Goal: Task Accomplishment & Management: Manage account settings

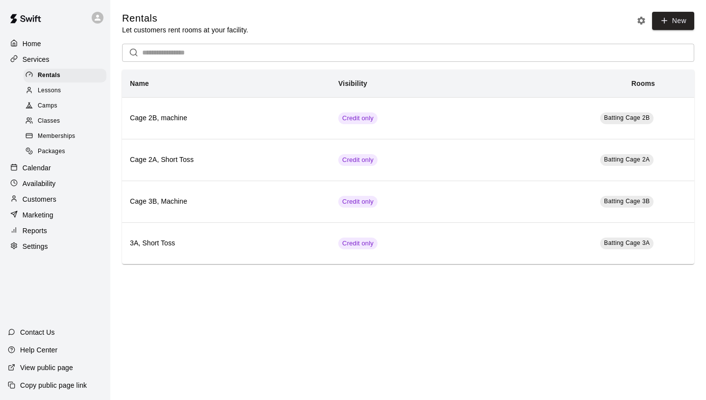
click at [44, 57] on p "Services" at bounding box center [36, 59] width 27 height 10
click at [68, 75] on div "Rentals" at bounding box center [65, 76] width 83 height 14
click at [62, 92] on div "Lessons" at bounding box center [65, 91] width 83 height 14
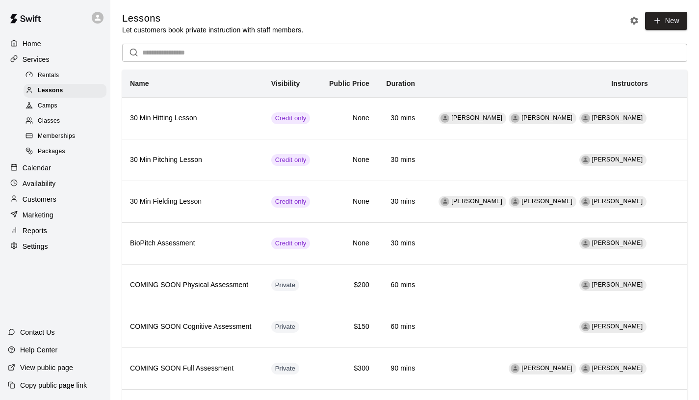
click at [69, 105] on div "Camps" at bounding box center [65, 106] width 83 height 14
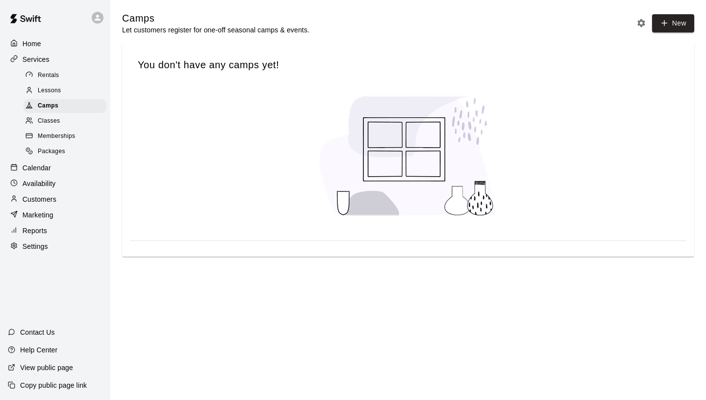
click at [69, 115] on div "Classes" at bounding box center [65, 121] width 83 height 14
click at [78, 136] on div "Memberships" at bounding box center [65, 136] width 83 height 14
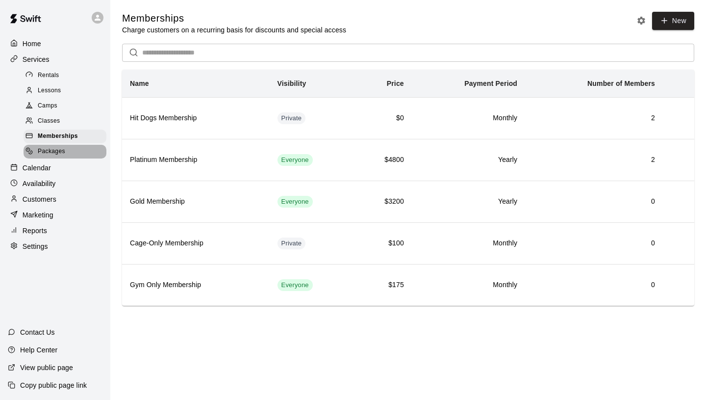
click at [64, 149] on span "Packages" at bounding box center [51, 152] width 27 height 10
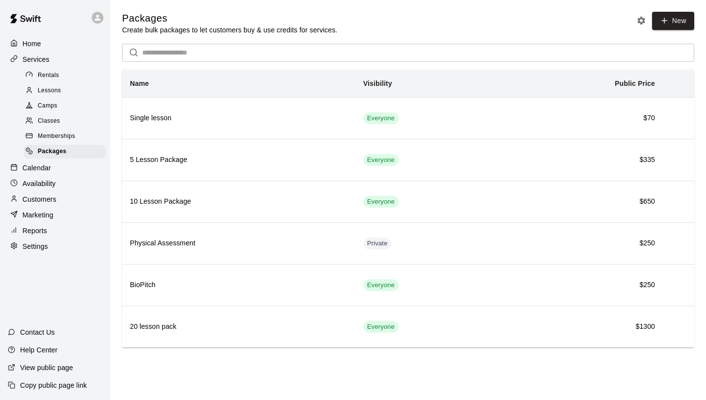
click at [54, 171] on div "Calendar" at bounding box center [55, 167] width 95 height 15
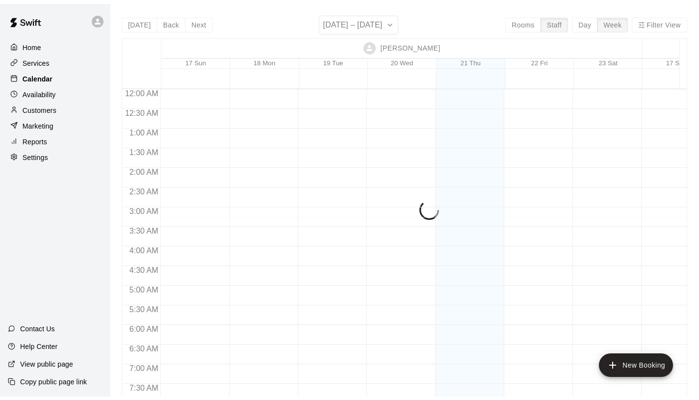
scroll to position [362, 0]
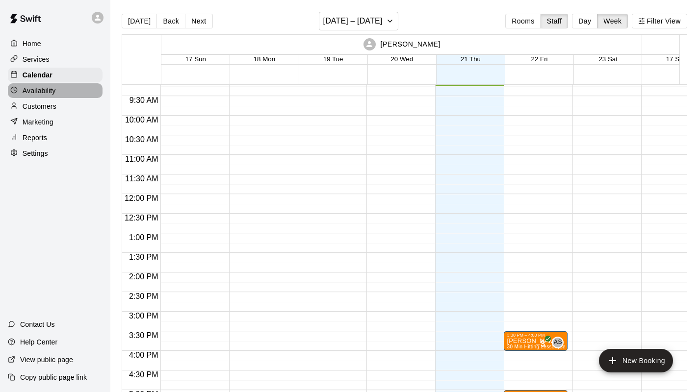
click at [62, 89] on div "Availability" at bounding box center [55, 90] width 95 height 15
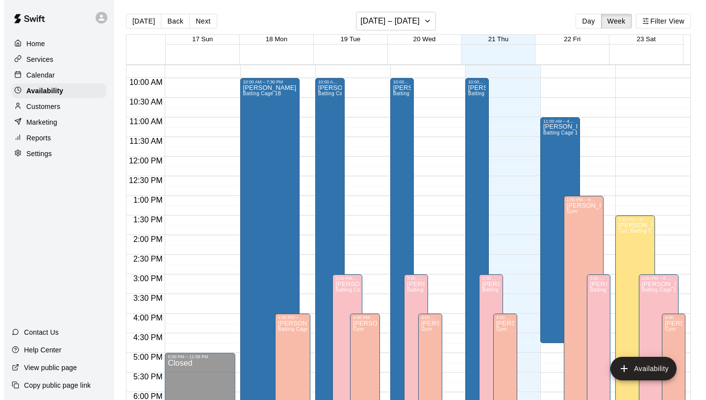
scroll to position [389, 0]
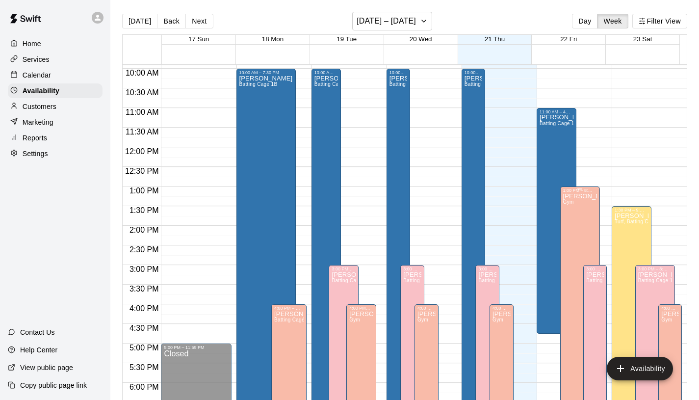
click at [574, 208] on div "Ashley Kravitz Gym" at bounding box center [580, 393] width 34 height 400
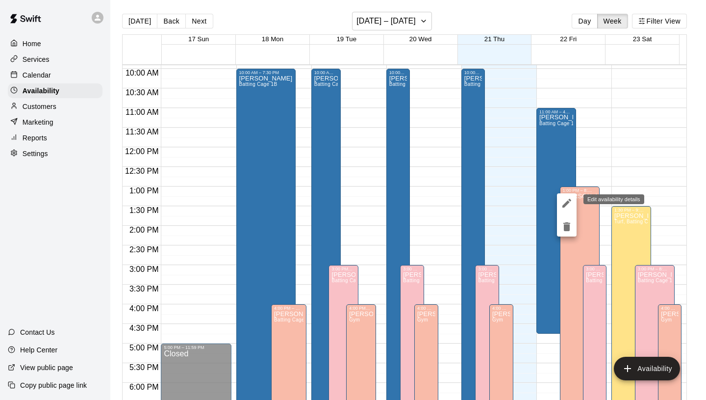
click at [567, 204] on icon "edit" at bounding box center [566, 203] width 9 height 9
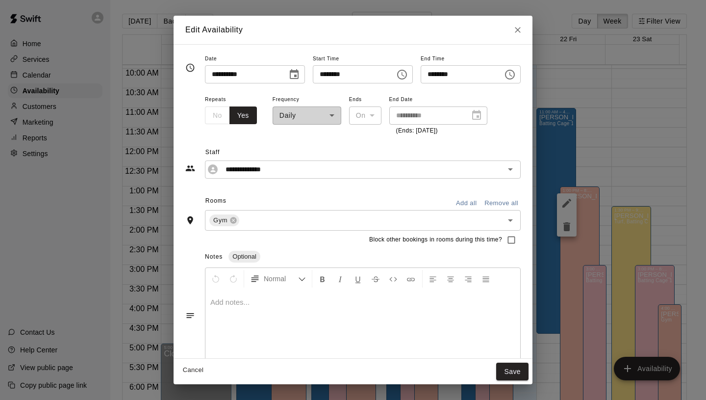
click at [396, 74] on icon "Choose time, selected time is 1:00 PM" at bounding box center [402, 75] width 12 height 12
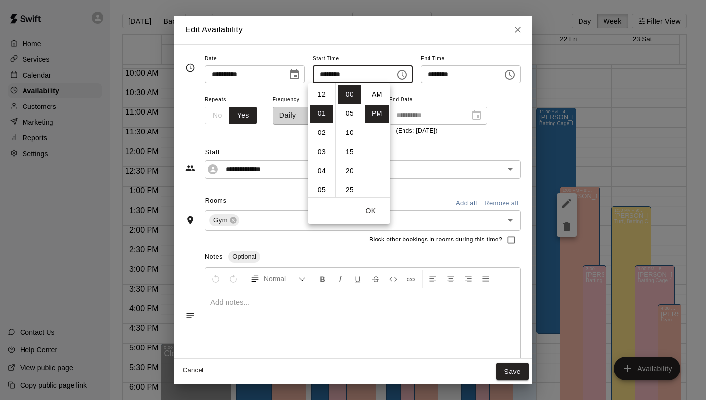
scroll to position [18, 0]
click at [324, 136] on li "03" at bounding box center [322, 133] width 24 height 18
click at [324, 116] on li "04" at bounding box center [322, 113] width 24 height 18
type input "********"
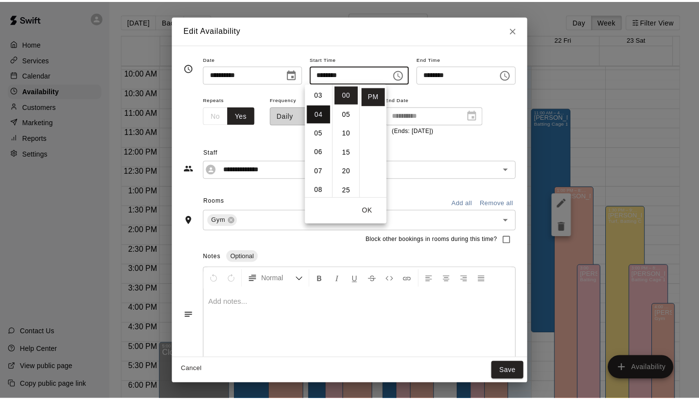
scroll to position [76, 0]
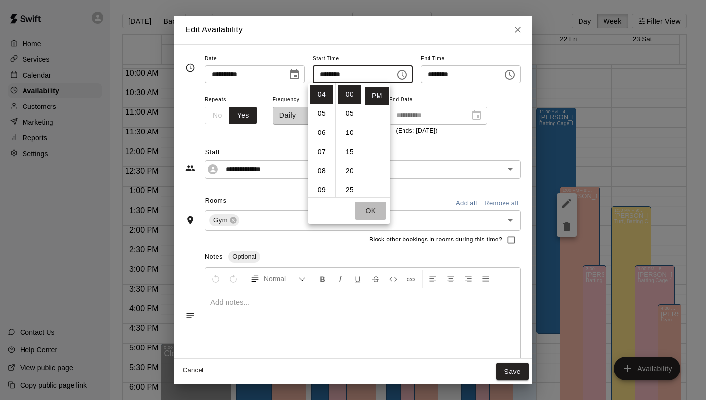
click at [374, 206] on button "OK" at bounding box center [370, 210] width 31 height 18
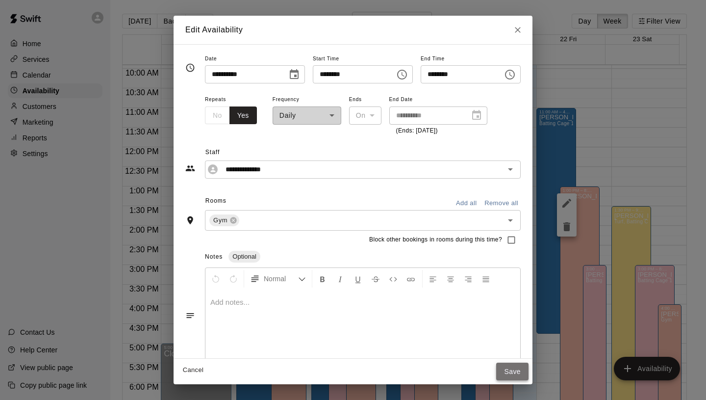
click at [511, 367] on button "Save" at bounding box center [512, 371] width 32 height 18
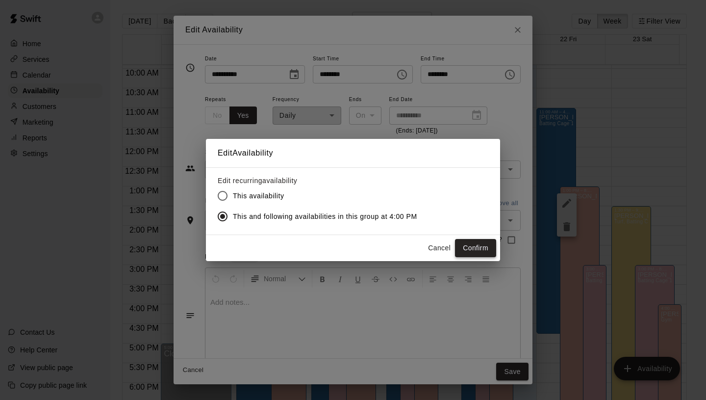
click at [467, 250] on button "Confirm" at bounding box center [475, 248] width 41 height 18
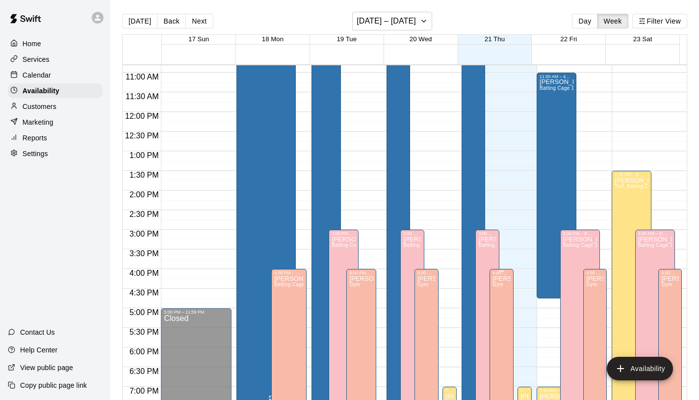
scroll to position [416, 0]
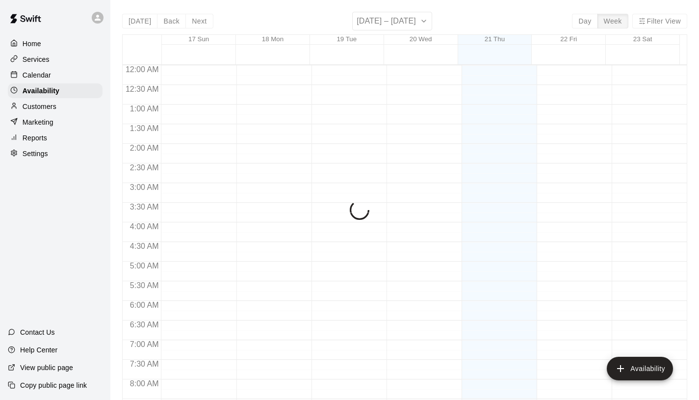
scroll to position [367, 0]
